Goal: Check status: Check status

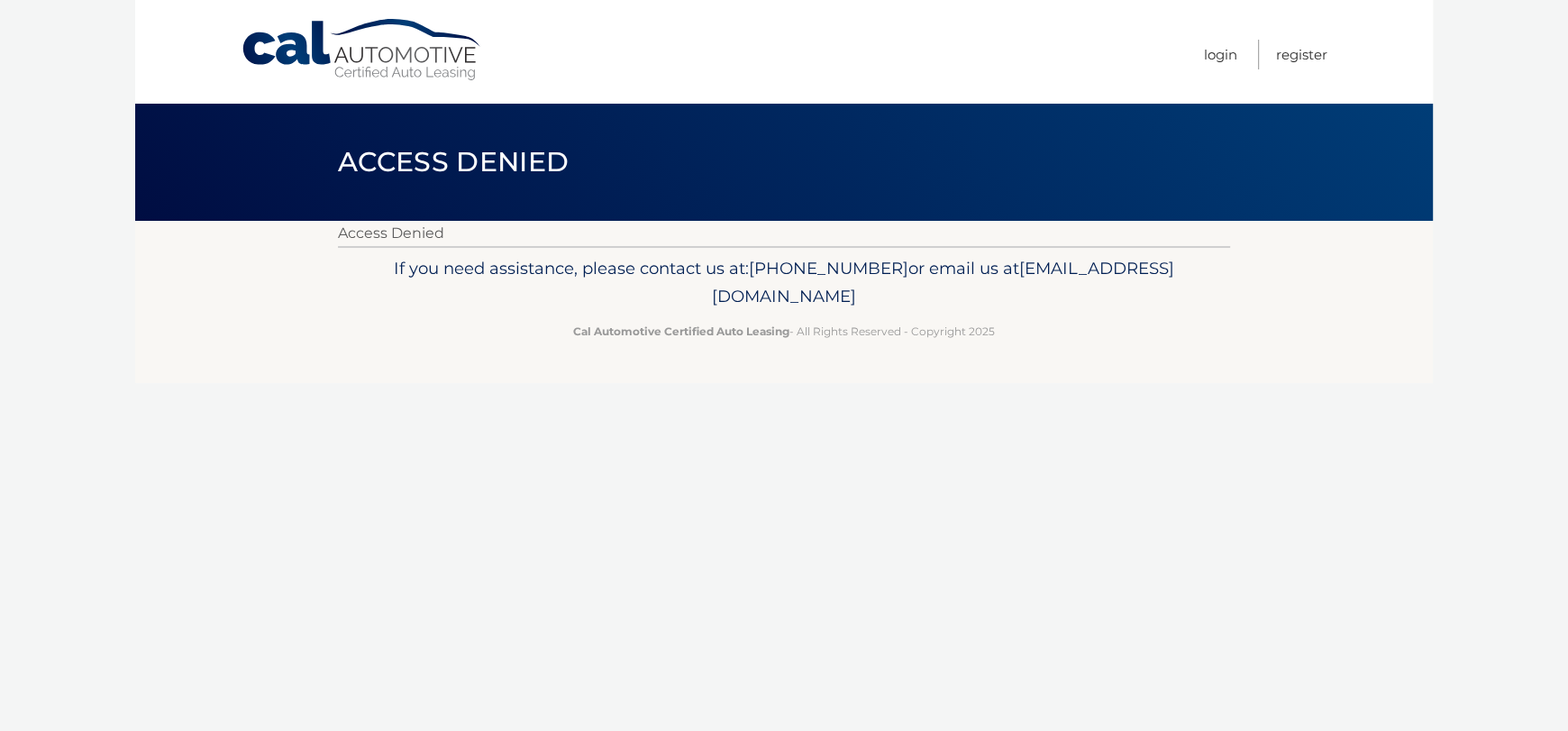
click at [396, 63] on link "Cal Automotive" at bounding box center [363, 50] width 244 height 64
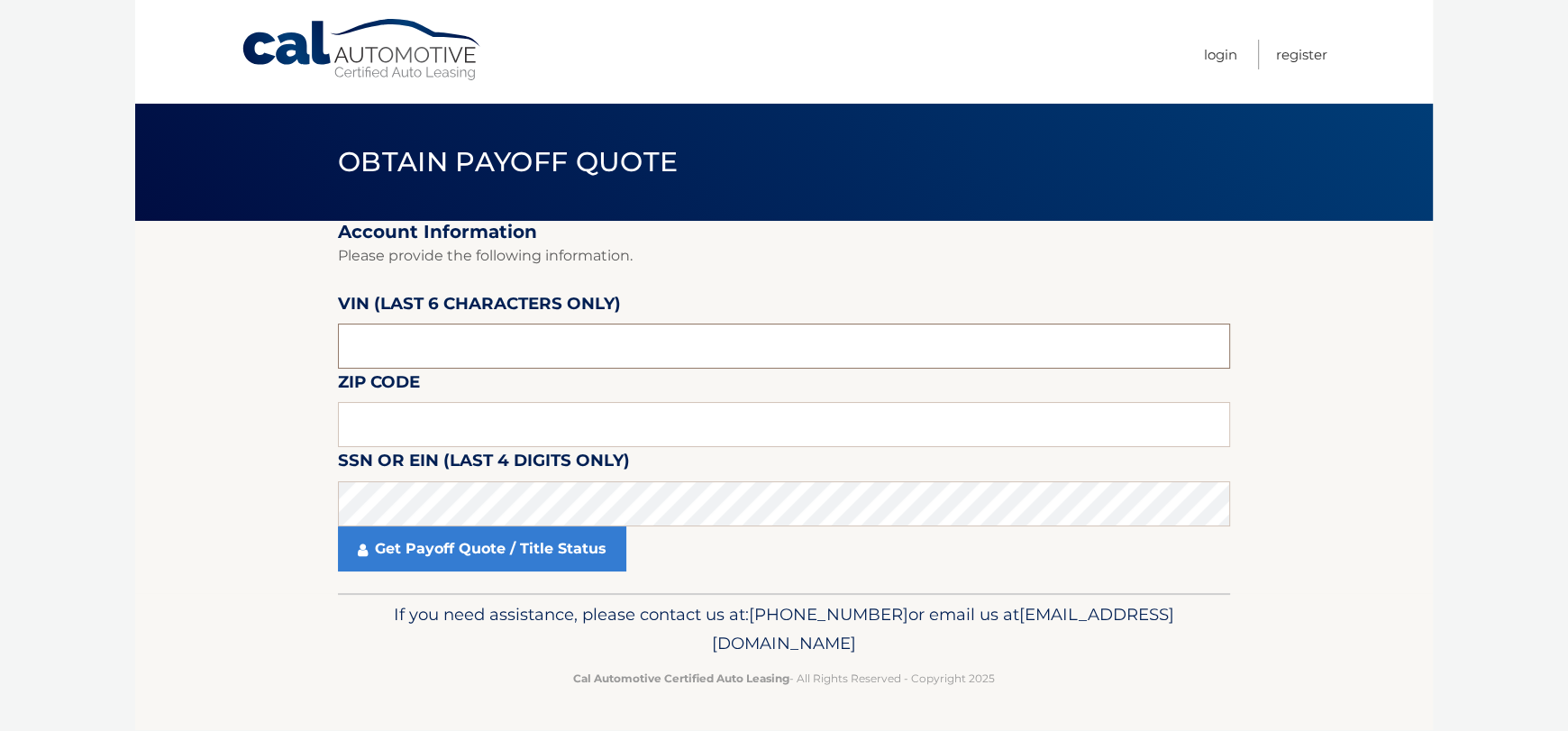
drag, startPoint x: 454, startPoint y: 356, endPoint x: 293, endPoint y: 360, distance: 161.0
click at [293, 360] on section "Account Information Please provide the following information. [PERSON_NAME] (la…" at bounding box center [784, 407] width 1298 height 372
type input "005186"
click at [378, 414] on input "text" at bounding box center [784, 424] width 893 height 45
type input "11787"
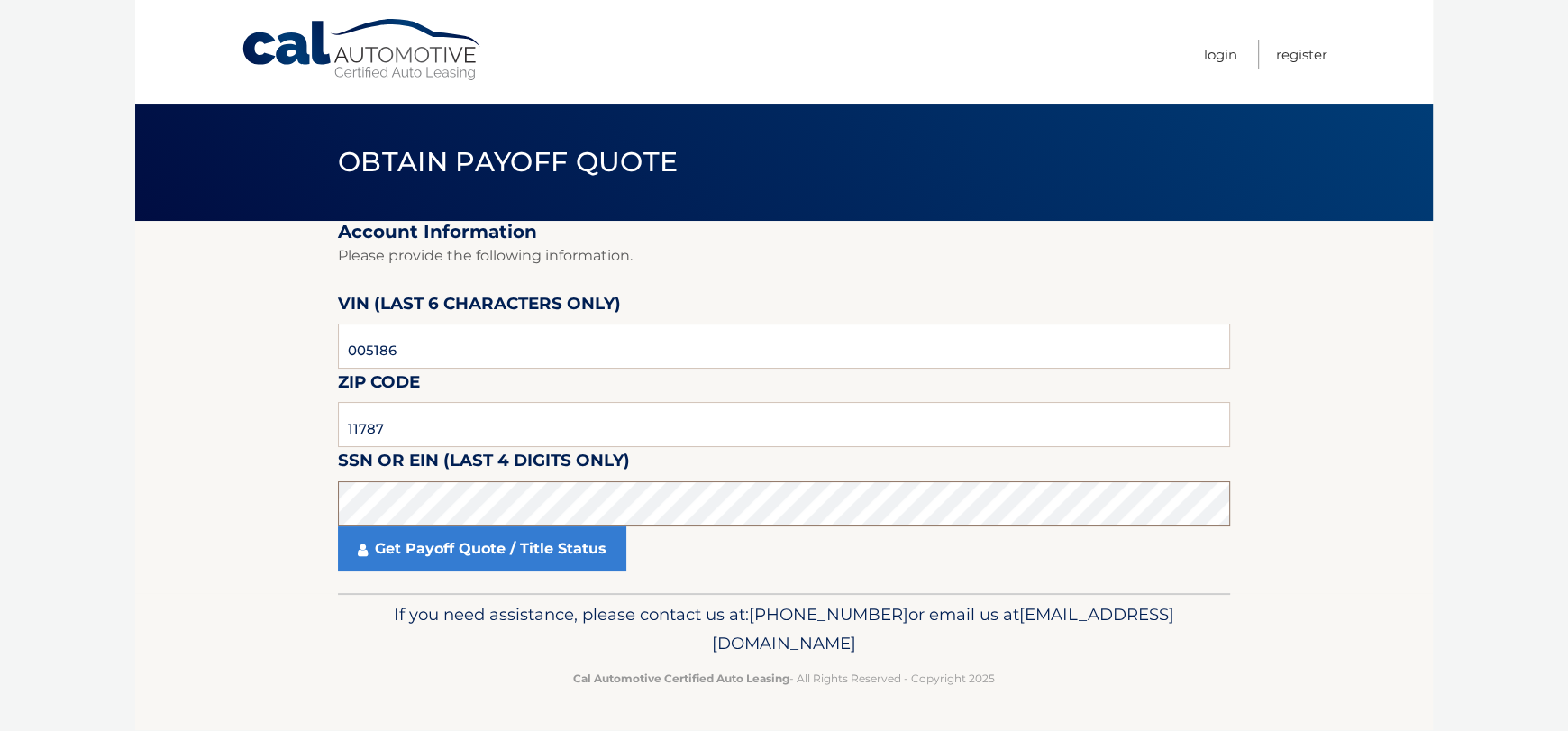
click button "For Originating Dealer" at bounding box center [0, 0] width 0 height 0
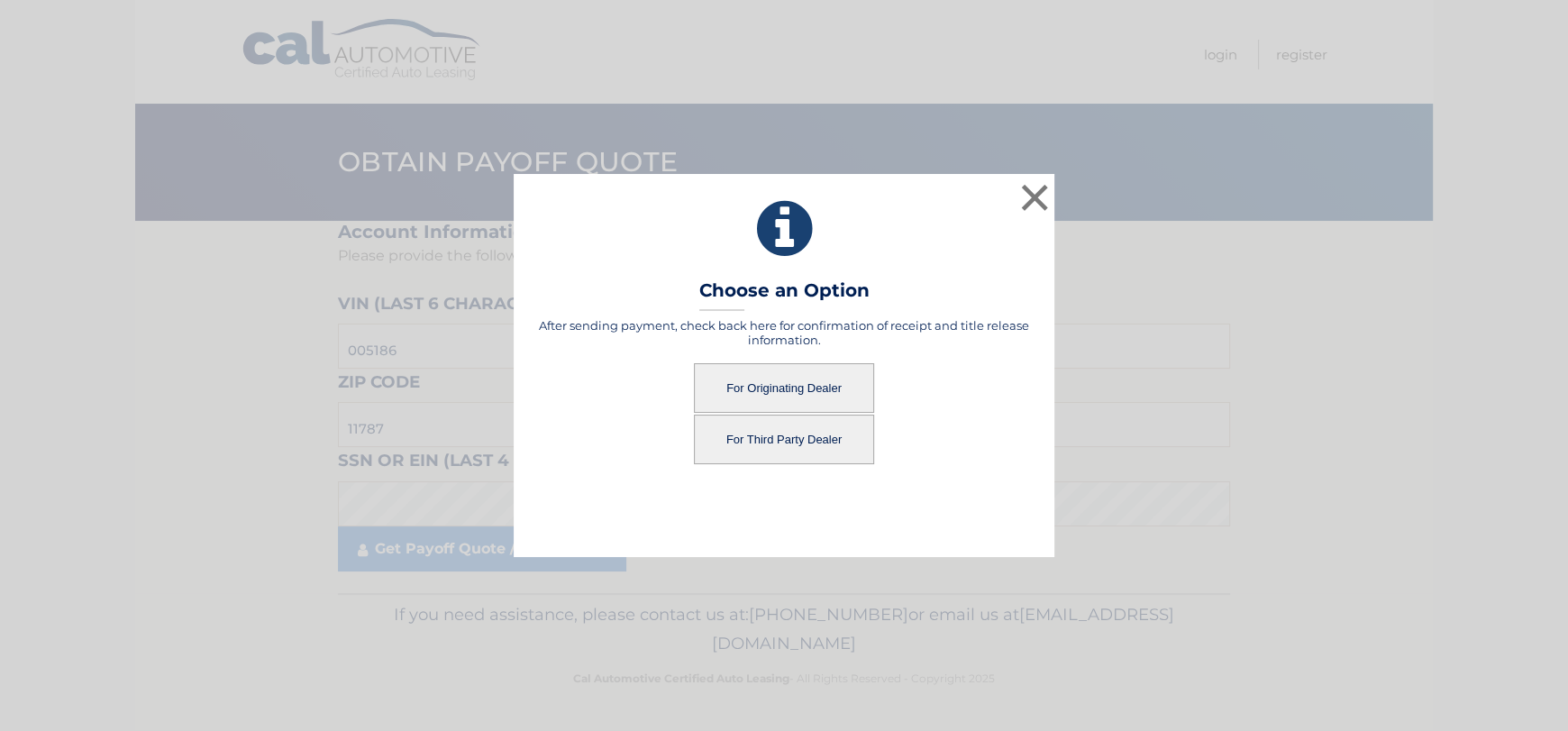
click at [759, 389] on button "For Originating Dealer" at bounding box center [784, 389] width 180 height 50
click at [840, 374] on button "For Originating Dealer" at bounding box center [784, 389] width 180 height 50
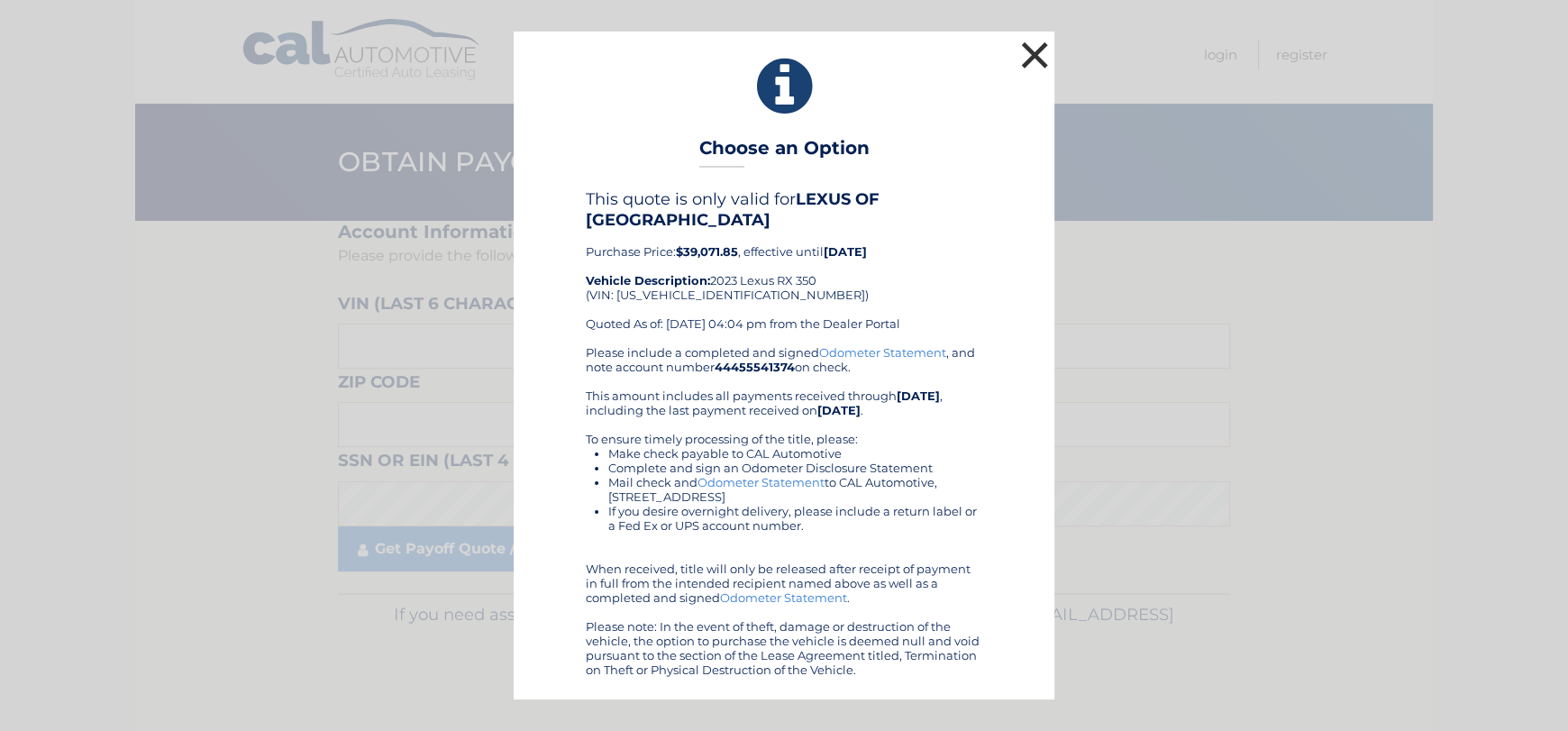
click at [1029, 57] on button "×" at bounding box center [1035, 56] width 36 height 36
